Goal: Contribute content

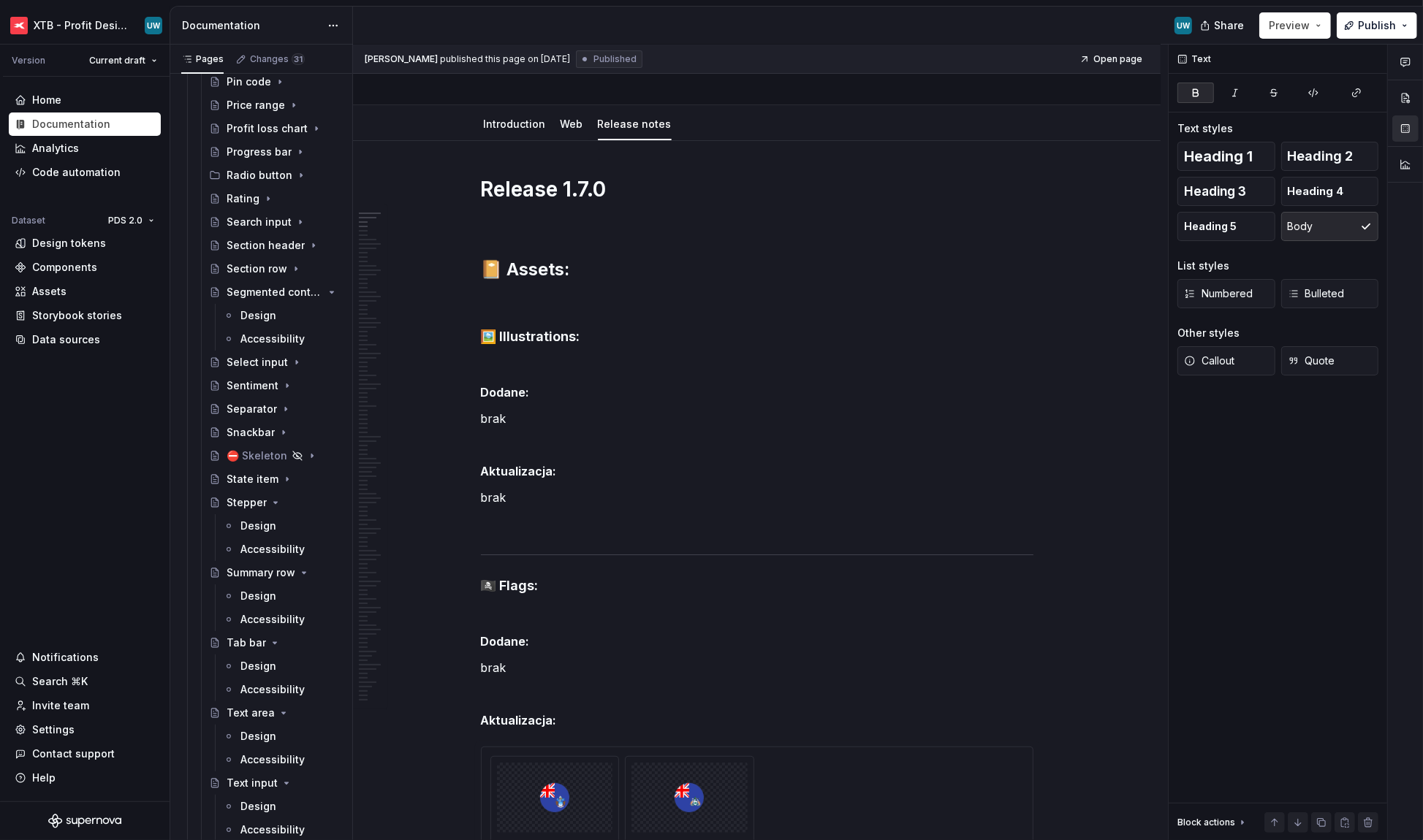
scroll to position [1901, 0]
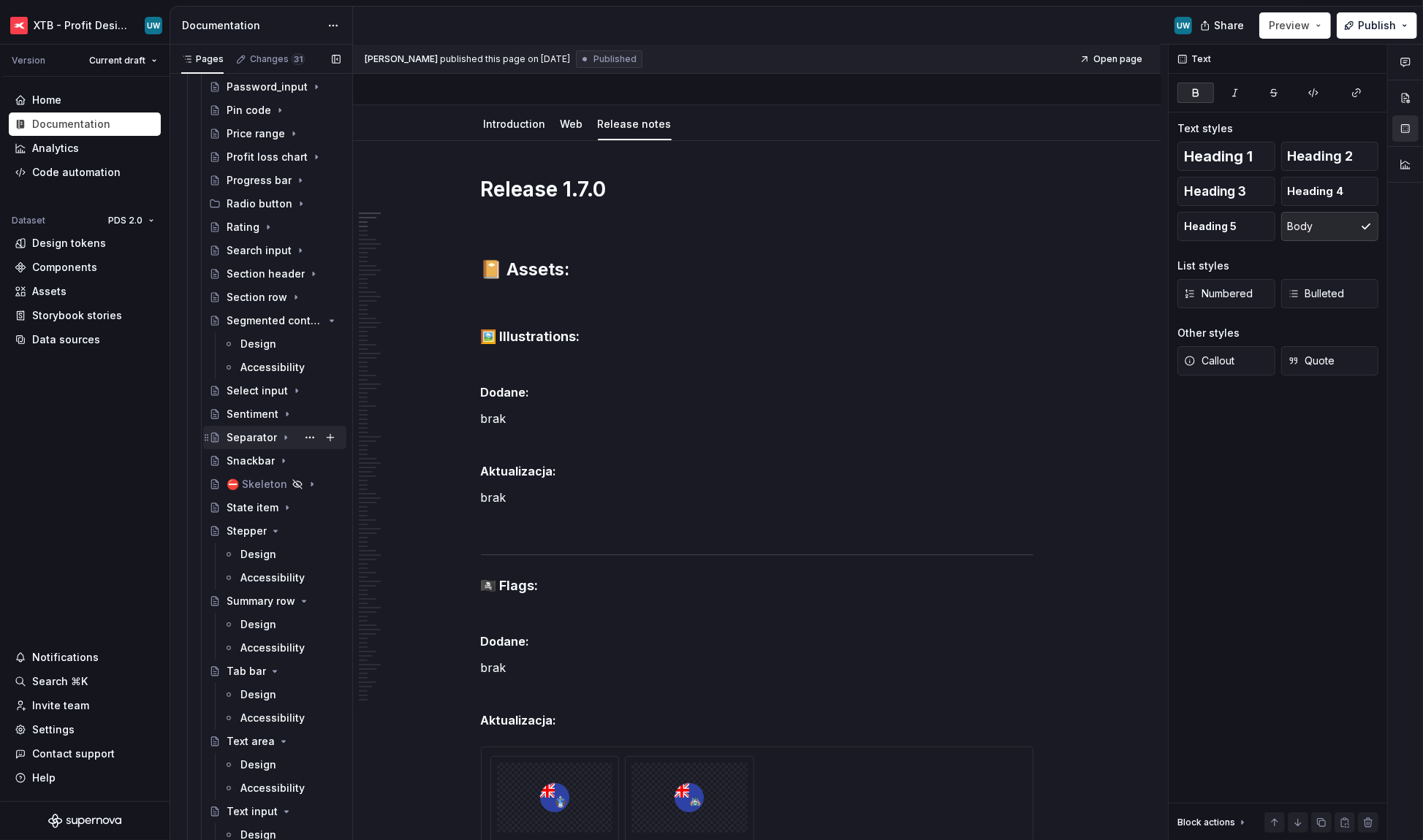
click at [264, 443] on div "Separator" at bounding box center [251, 437] width 50 height 15
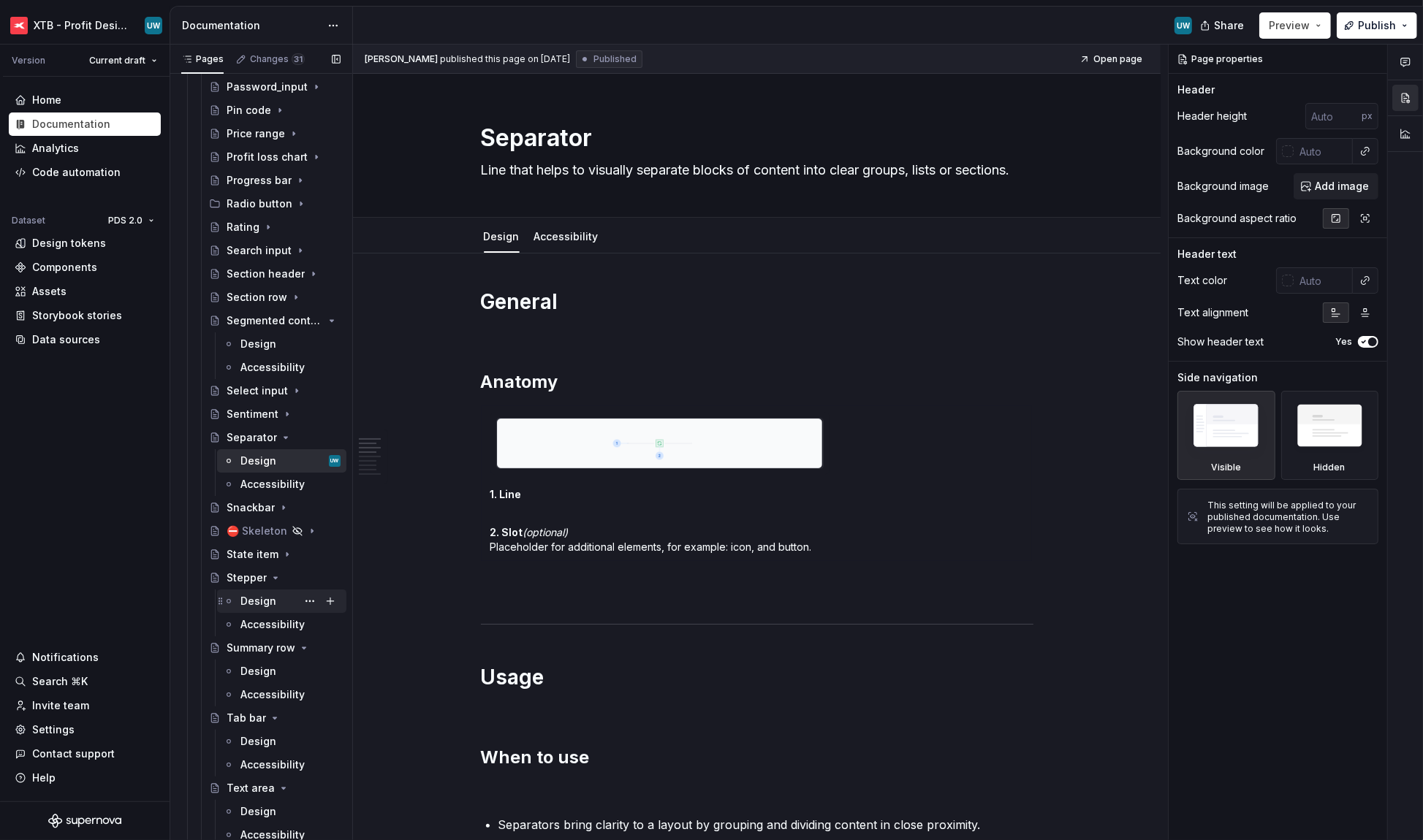
click at [250, 605] on div "Design" at bounding box center [258, 601] width 35 height 15
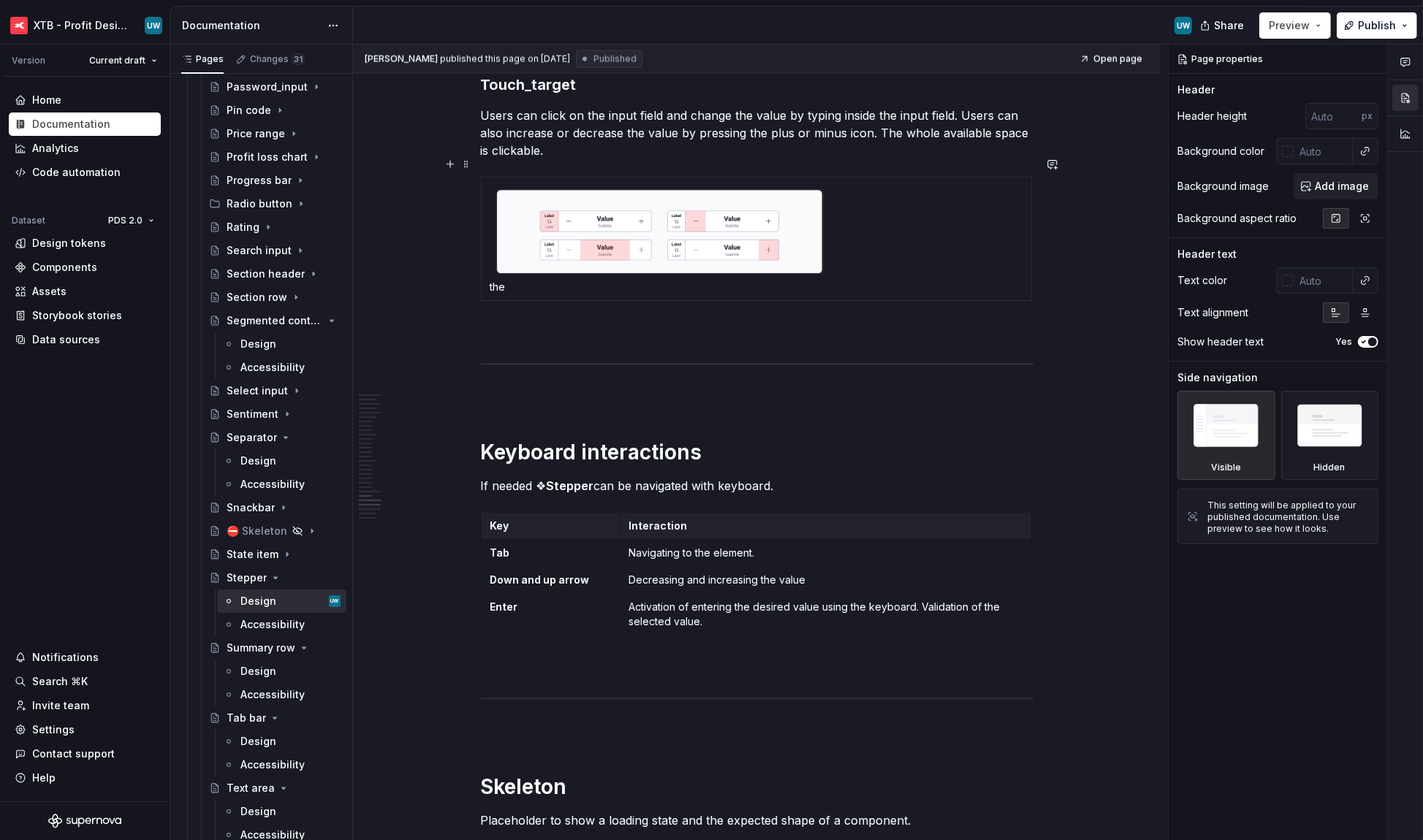
scroll to position [7212, 0]
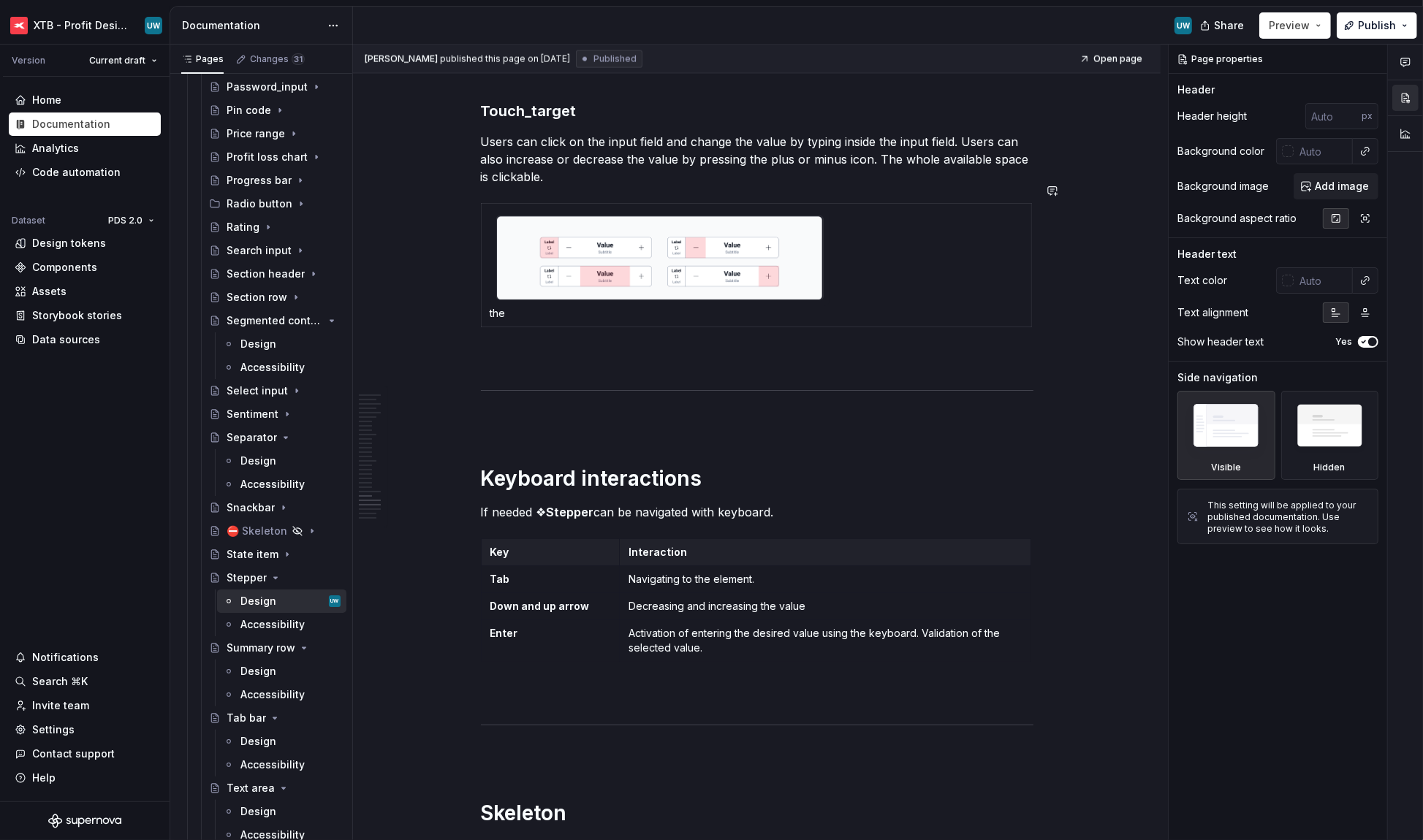
type textarea "*"
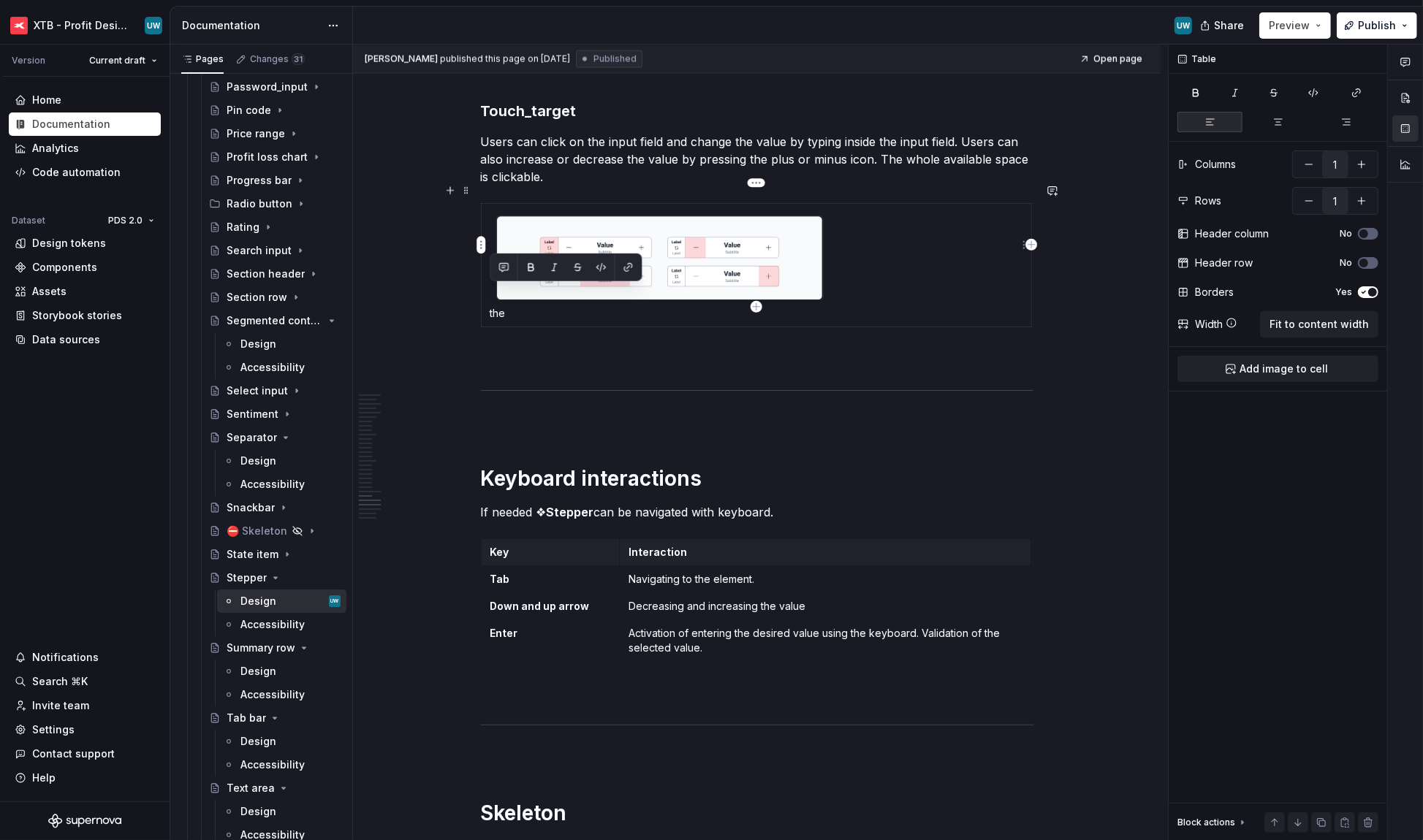
drag, startPoint x: 511, startPoint y: 294, endPoint x: 479, endPoint y: 294, distance: 32.0
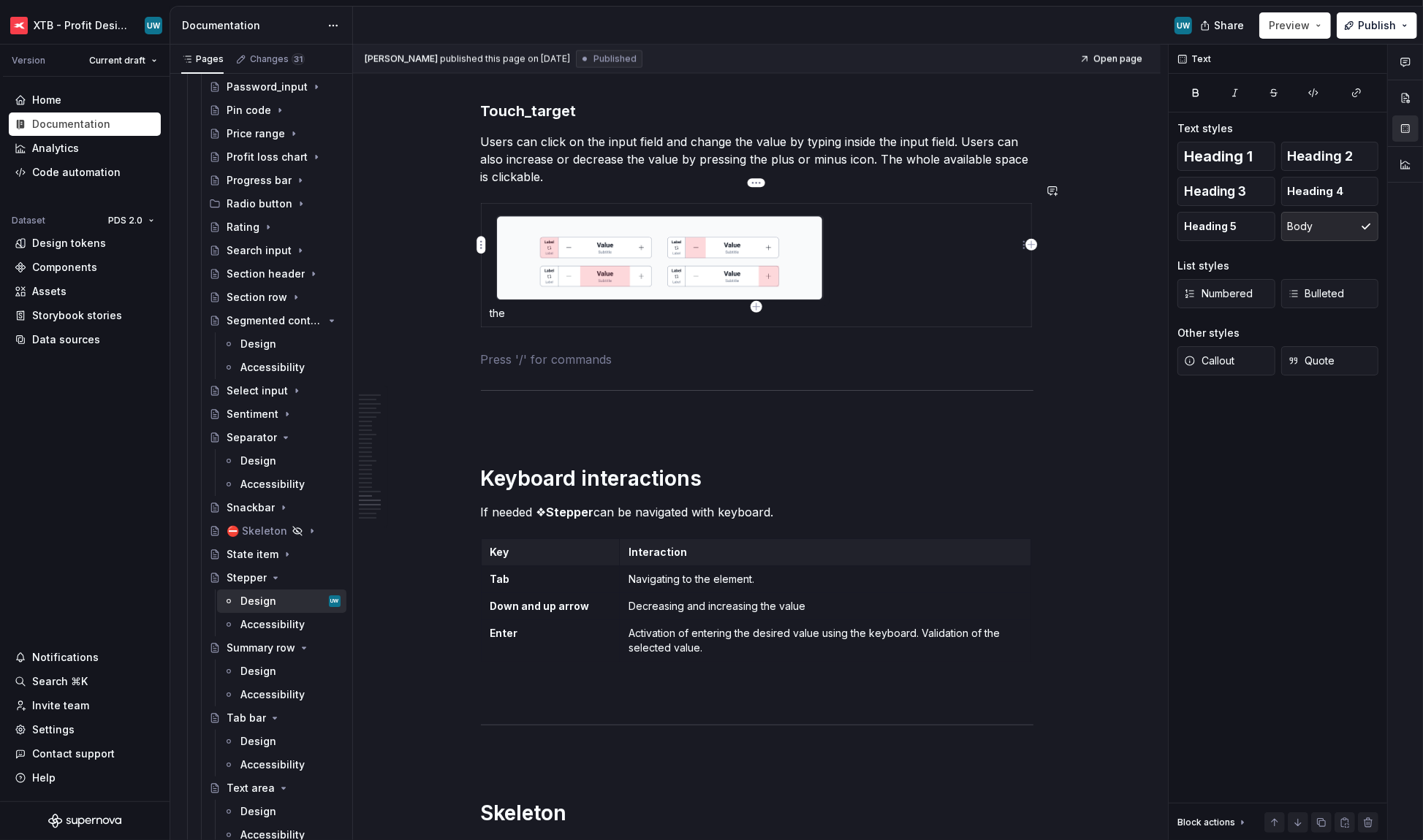
click at [506, 306] on p "the" at bounding box center [756, 314] width 532 height 15
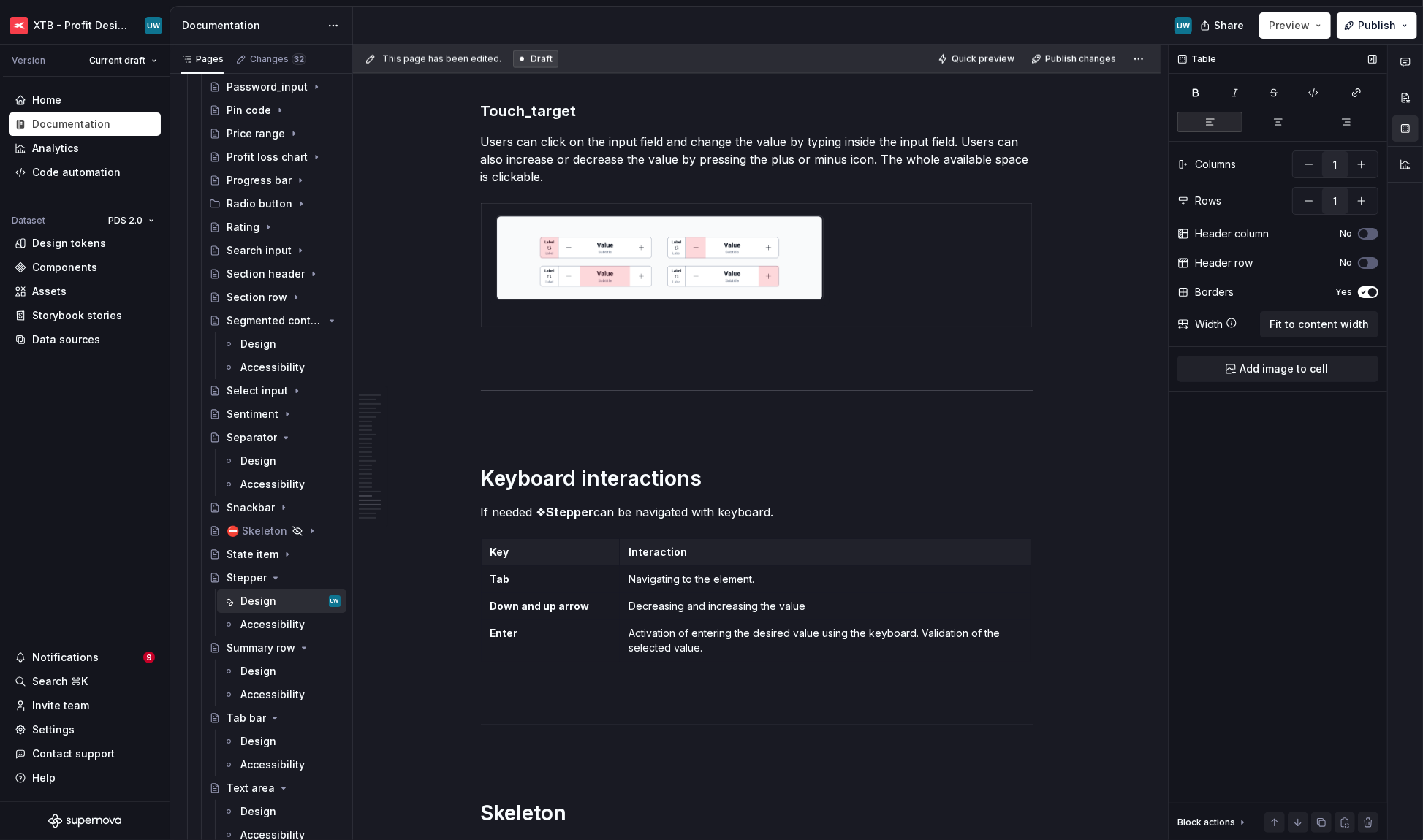
click at [1368, 290] on icon "button" at bounding box center [1364, 292] width 12 height 9
click at [1072, 61] on span "Publish changes" at bounding box center [1081, 59] width 71 height 12
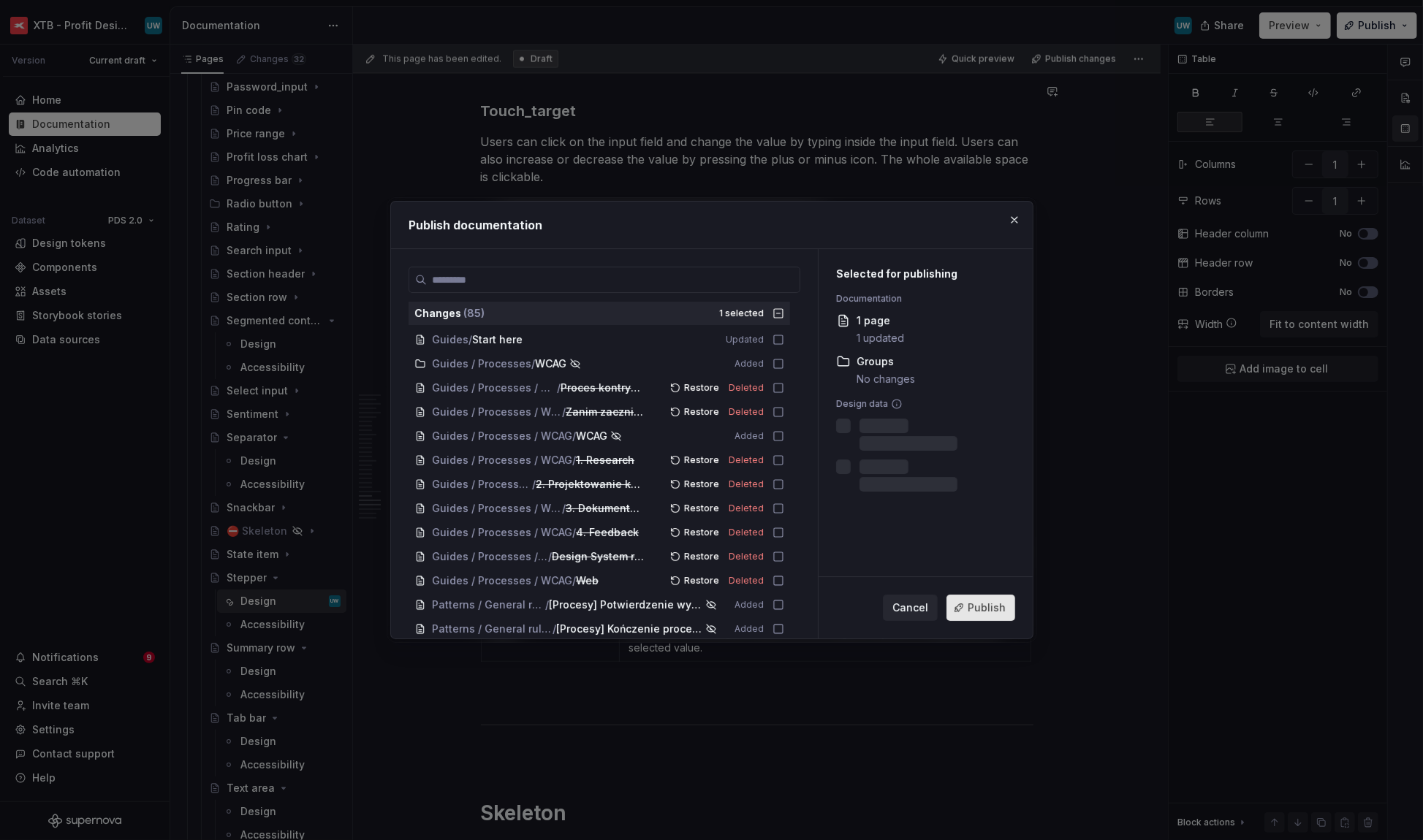
click at [976, 612] on span "Publish" at bounding box center [986, 608] width 38 height 15
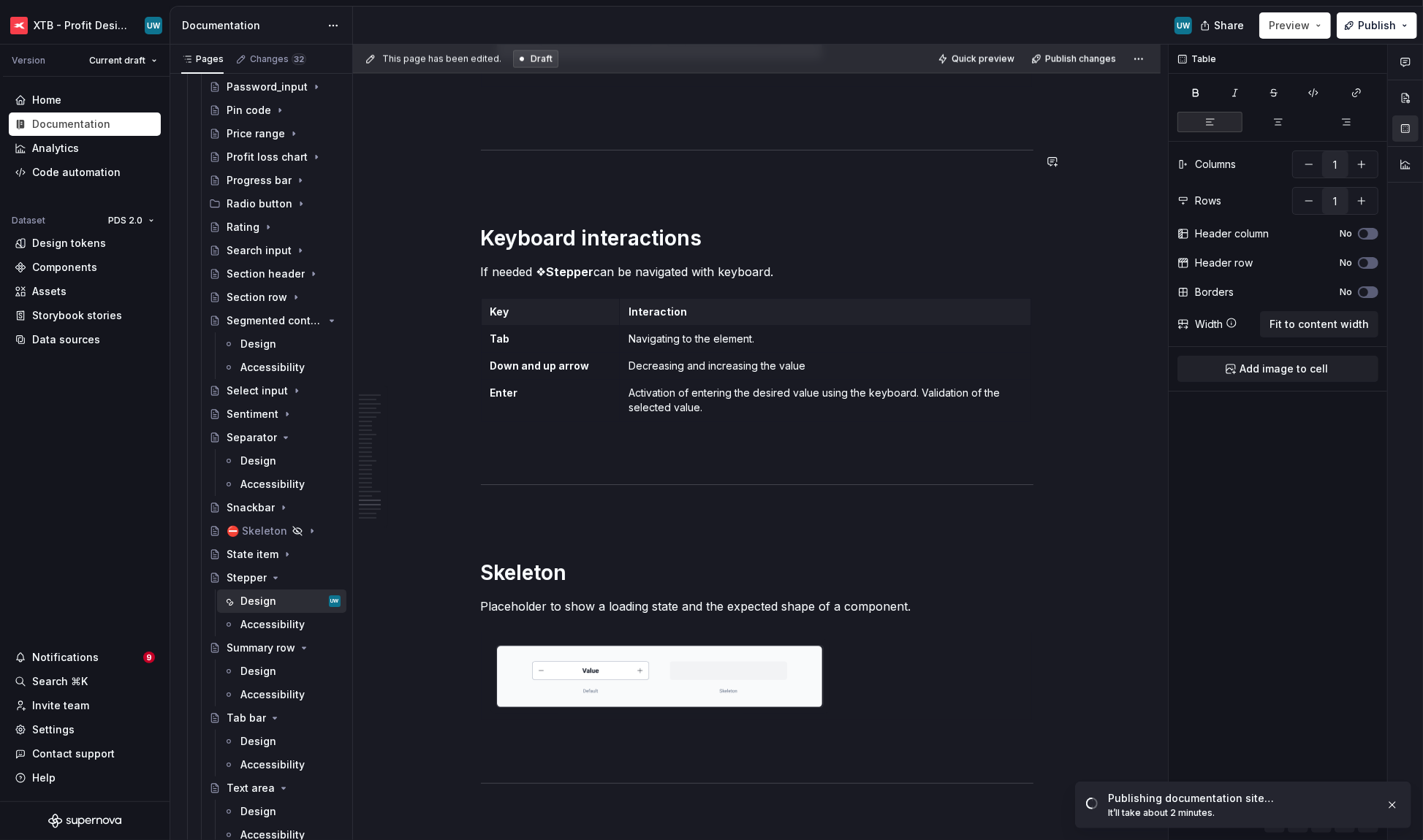
scroll to position [7396, 0]
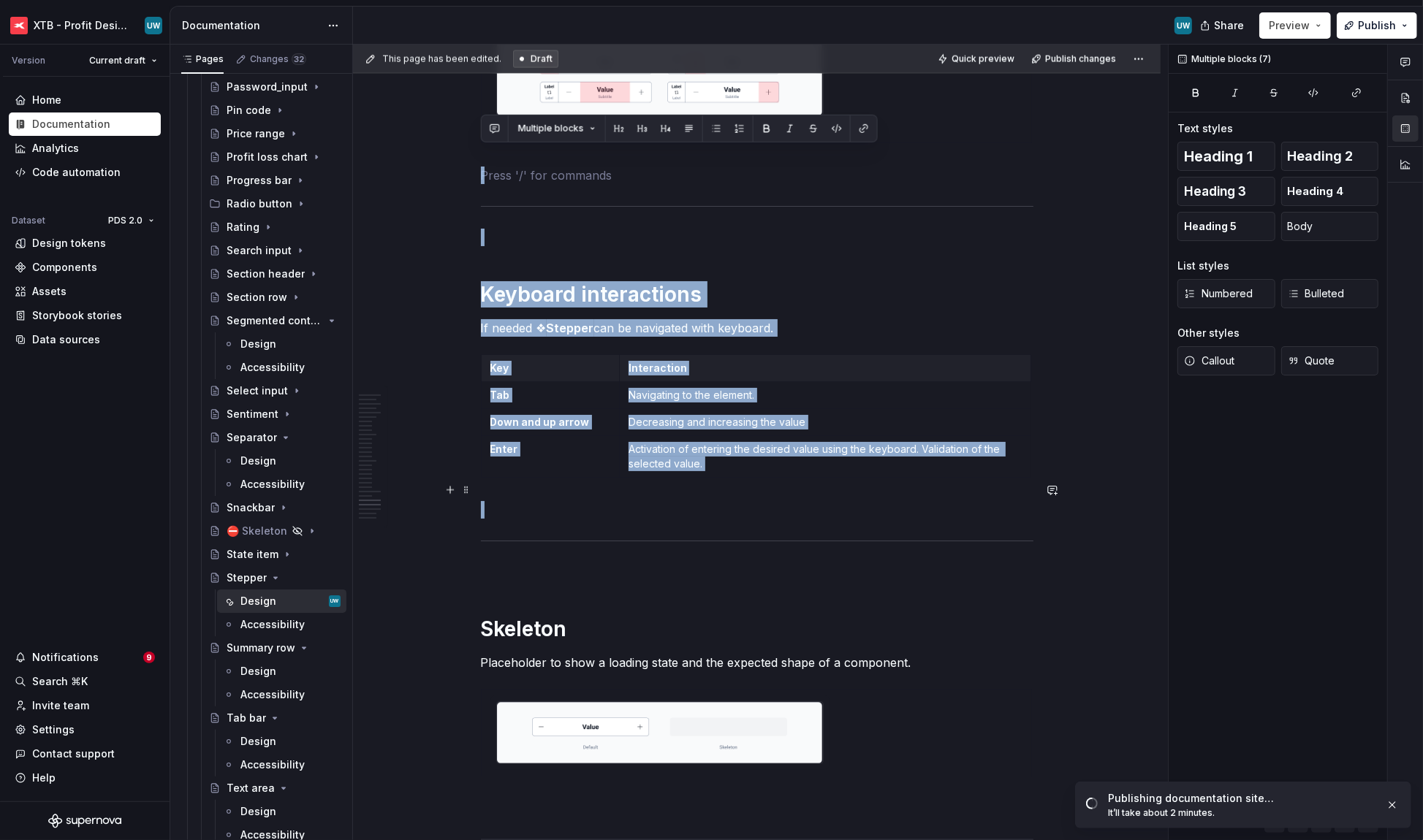
drag, startPoint x: 508, startPoint y: 160, endPoint x: 546, endPoint y: 492, distance: 334.2
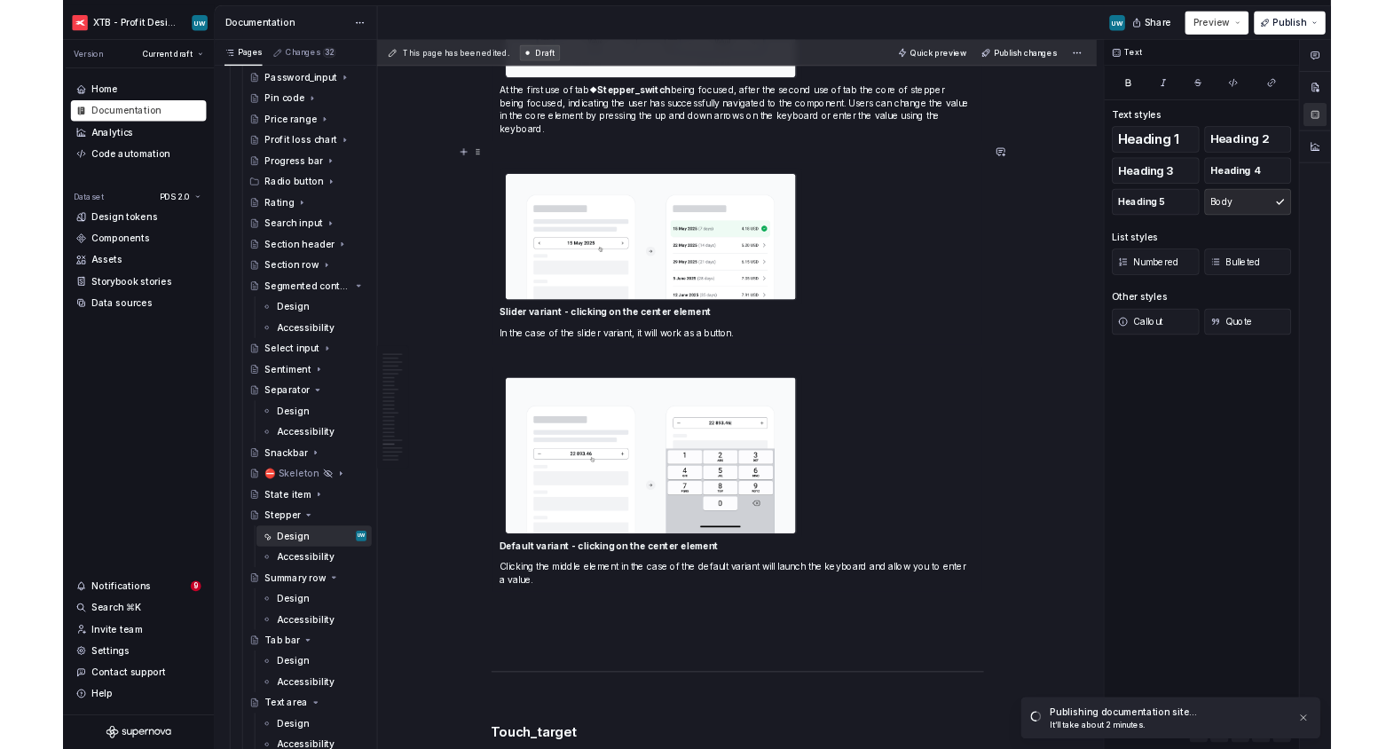
scroll to position [7884, 0]
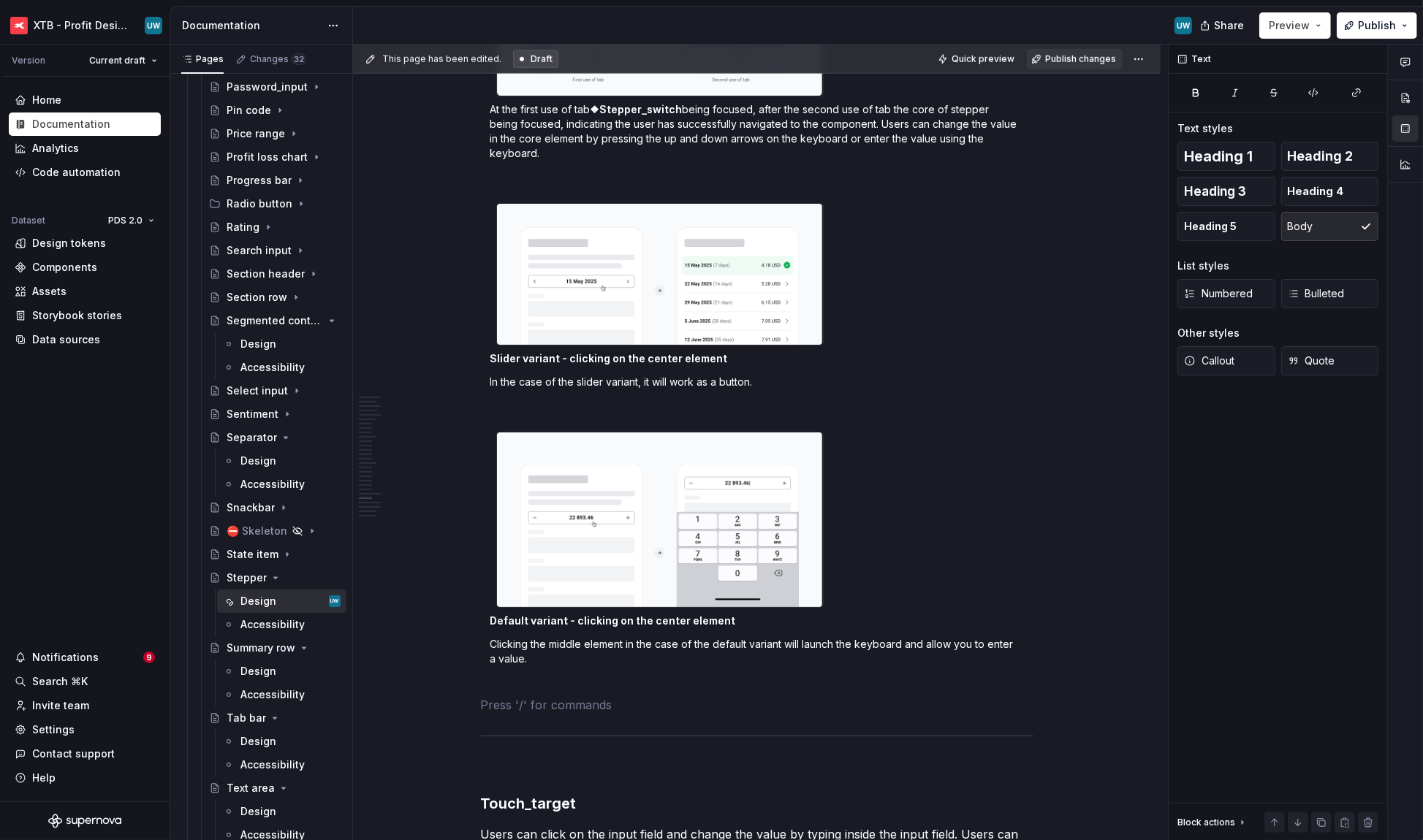
click at [1080, 60] on span "Publish changes" at bounding box center [1081, 59] width 71 height 12
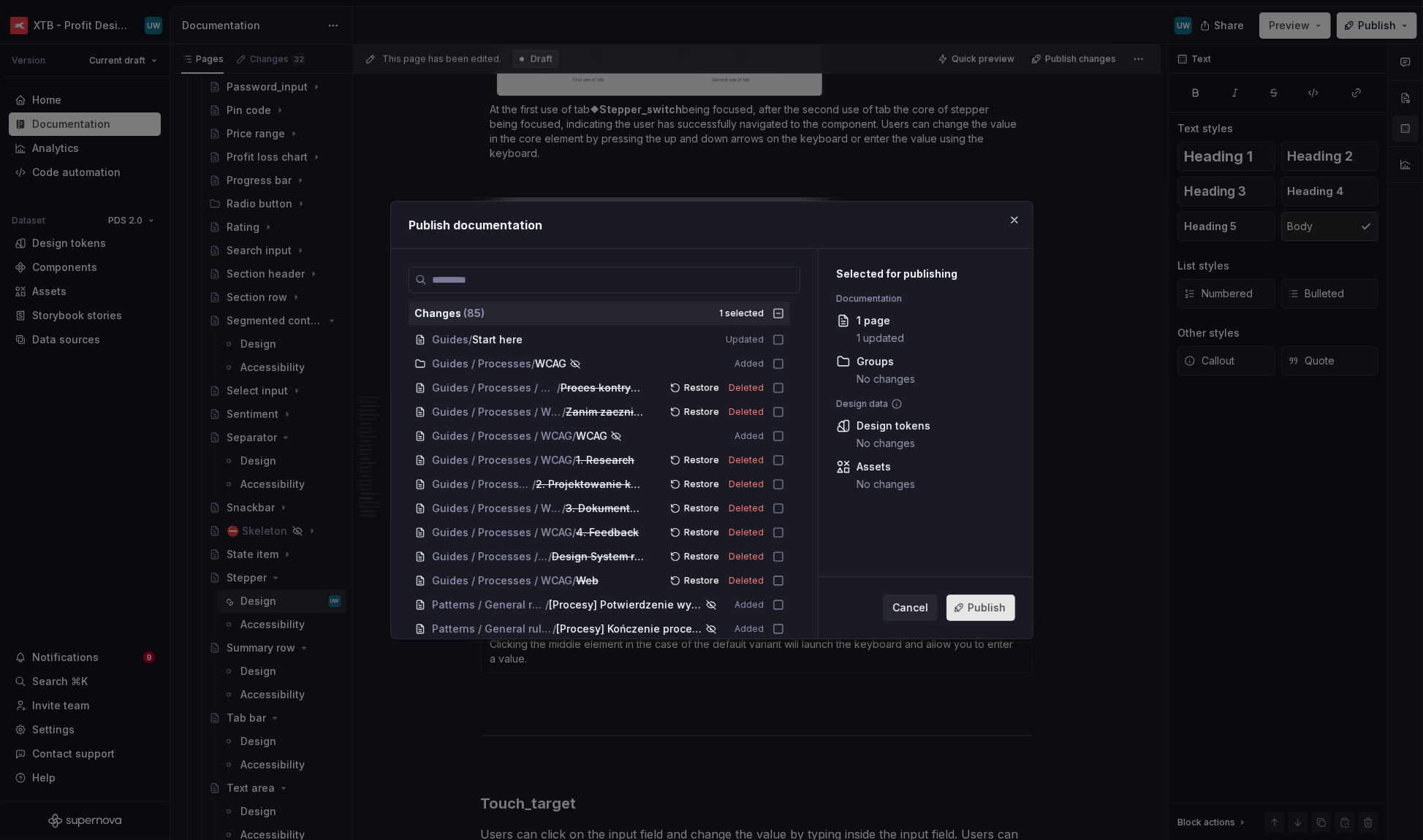
click at [978, 603] on span "Publish" at bounding box center [986, 608] width 38 height 15
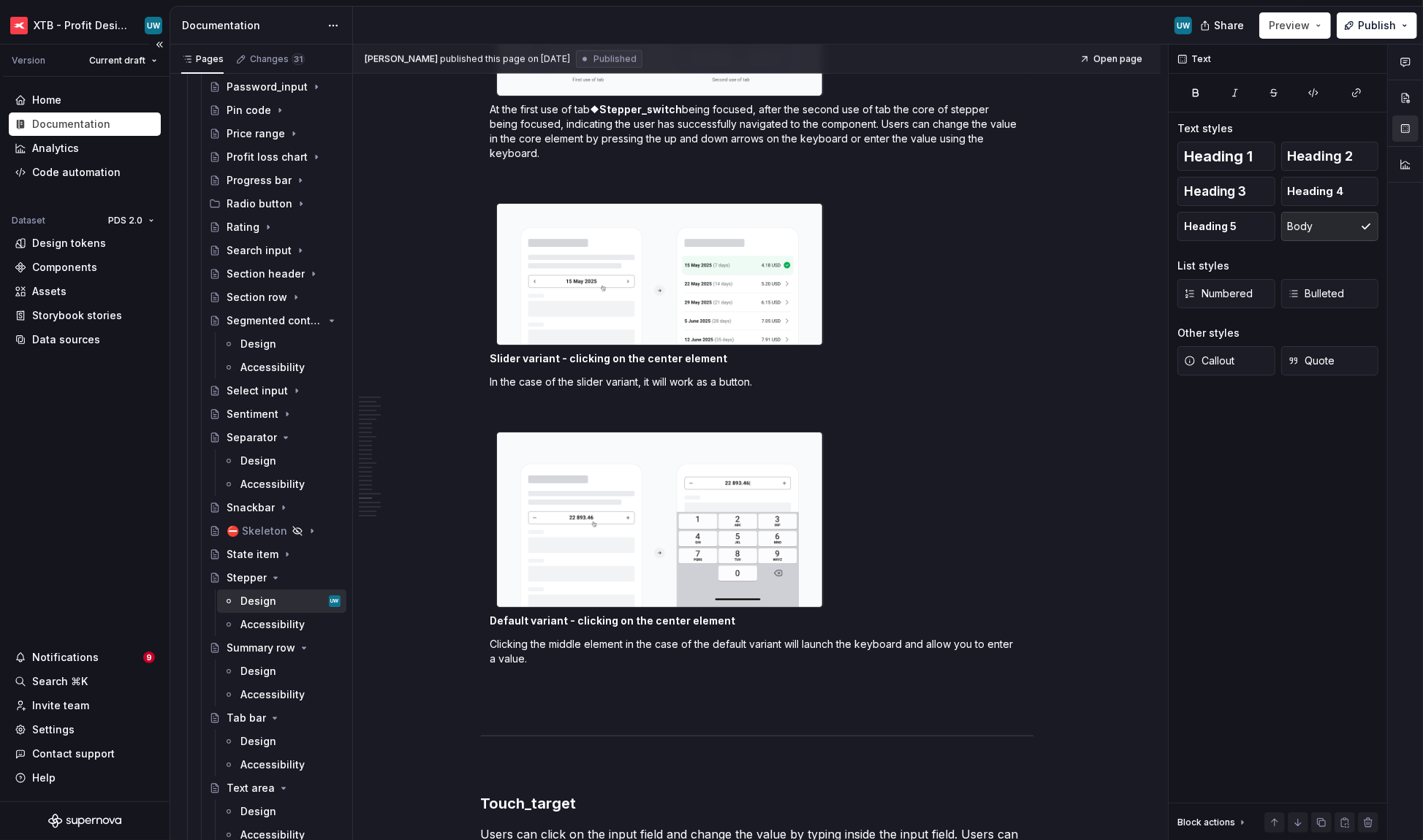
type textarea "*"
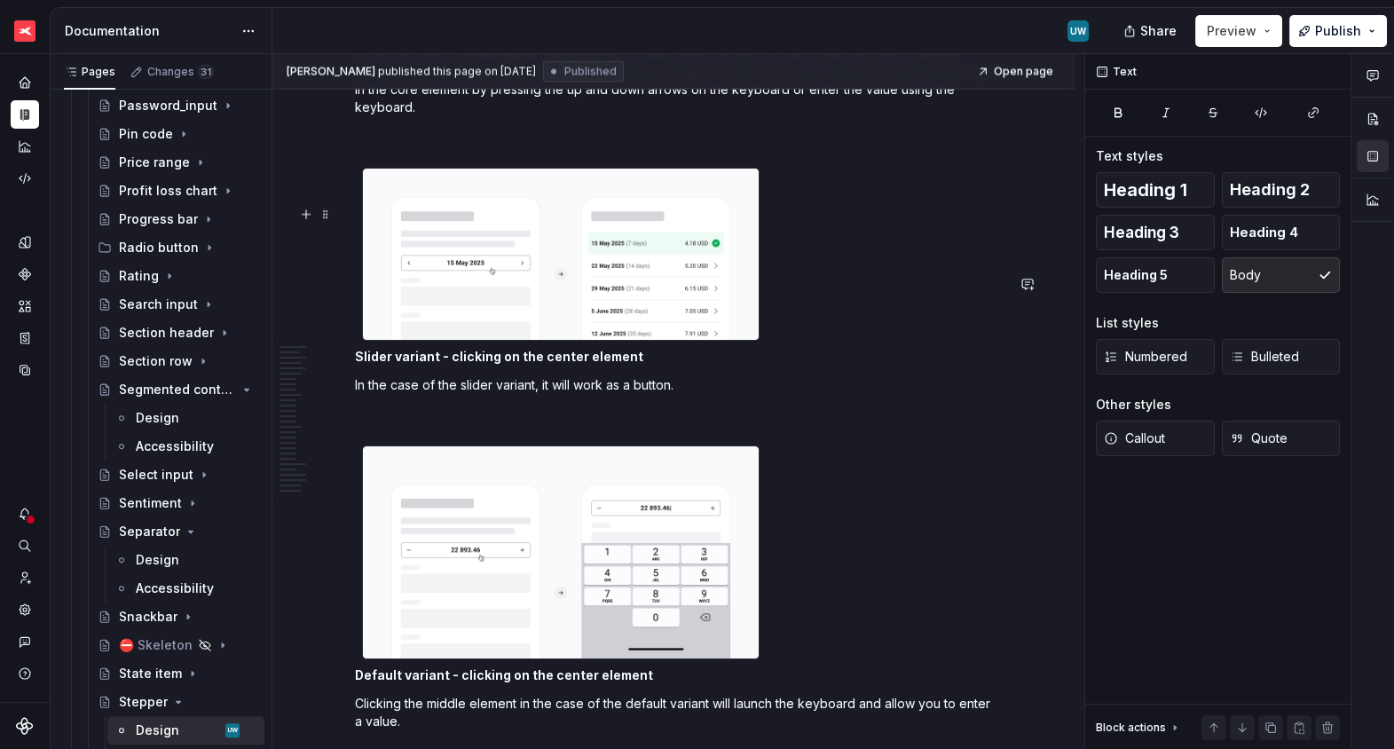
scroll to position [7851, 0]
